Goal: Information Seeking & Learning: Learn about a topic

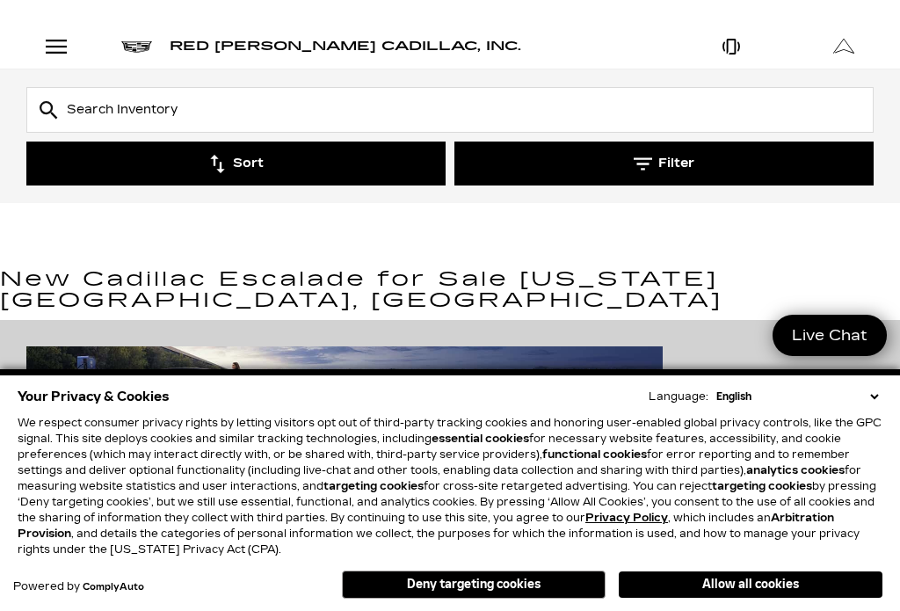
click at [432, 595] on button "Deny targeting cookies" at bounding box center [474, 584] width 264 height 28
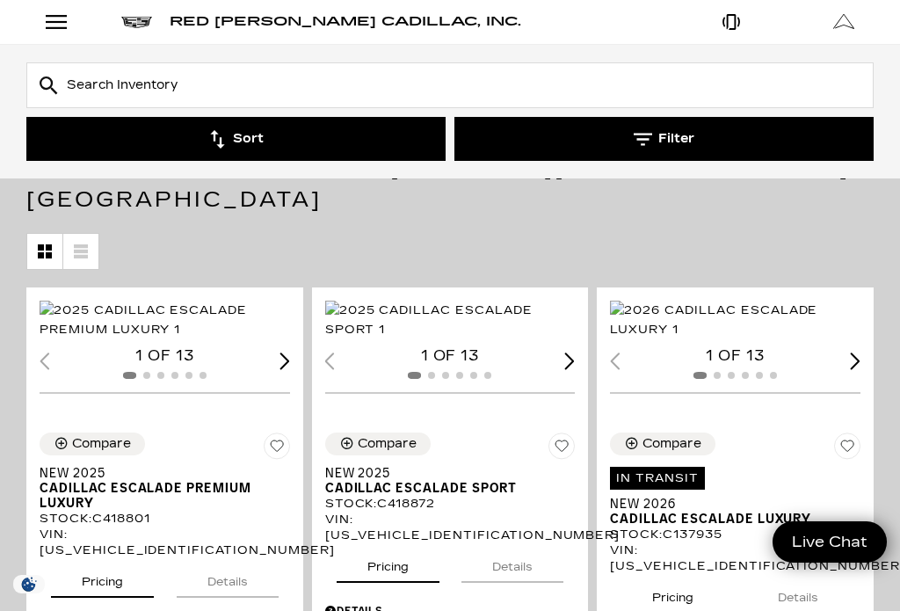
scroll to position [275, 0]
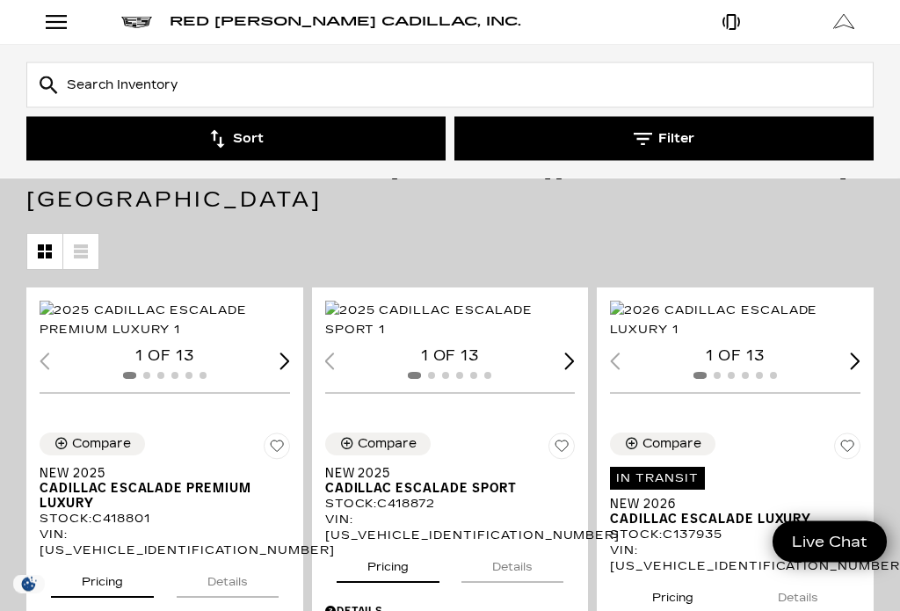
click at [153, 304] on img "1 / 2" at bounding box center [165, 320] width 250 height 39
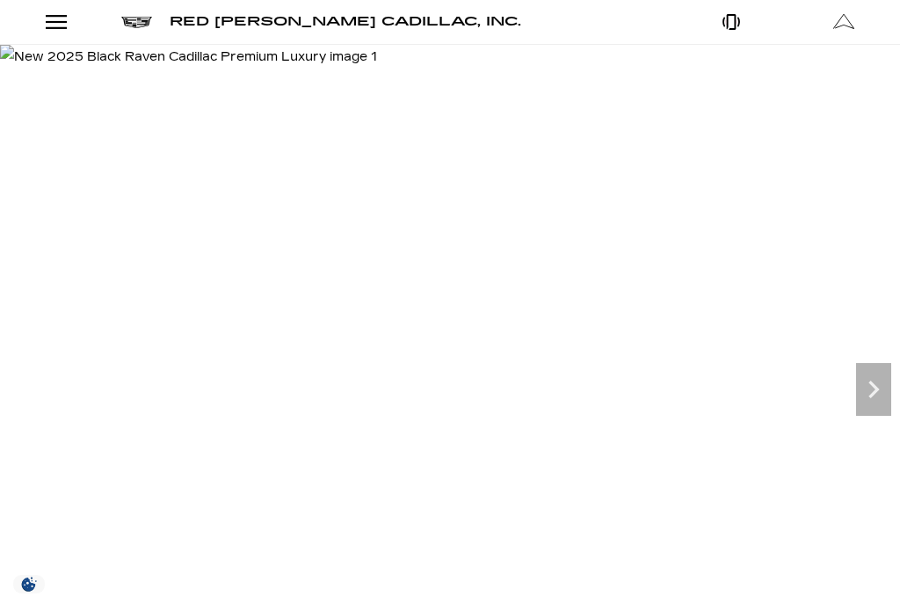
scroll to position [269, 0]
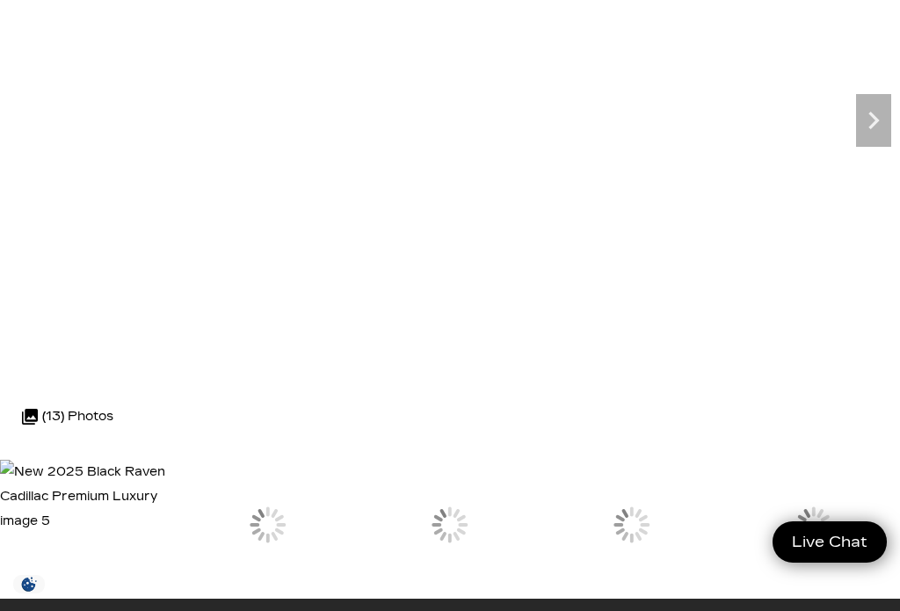
click at [173, 500] on img at bounding box center [86, 497] width 173 height 74
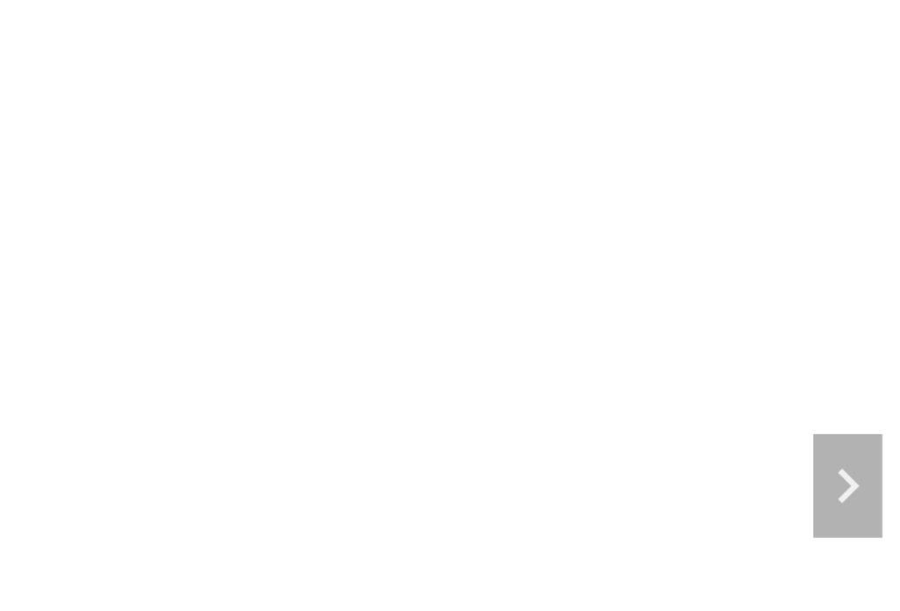
scroll to position [0, 0]
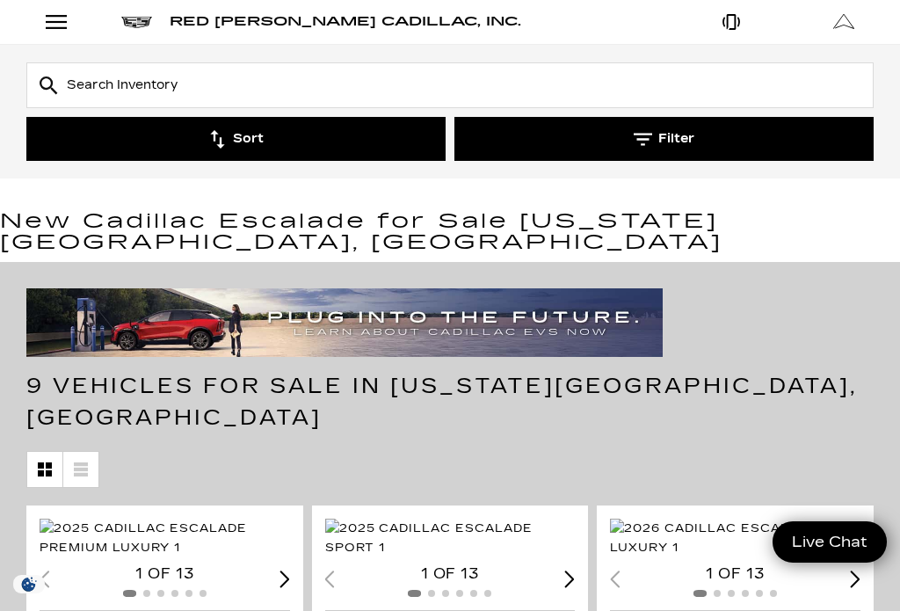
scroll to position [56, 0]
